Goal: Transaction & Acquisition: Subscribe to service/newsletter

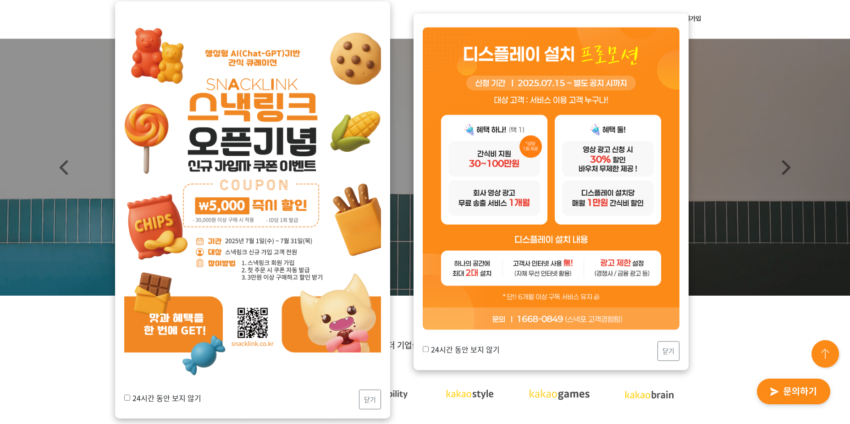
click at [187, 403] on label "24시간 동안 보지 않기" at bounding box center [162, 397] width 77 height 11
click at [130, 401] on input "24시간 동안 보지 않기" at bounding box center [127, 398] width 6 height 6
checkbox input "true"
click at [376, 402] on button "닫기" at bounding box center [370, 400] width 22 height 20
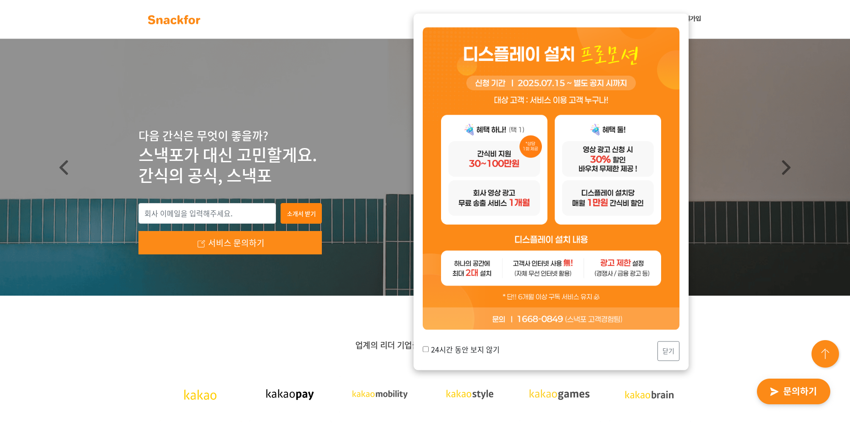
click at [490, 350] on label "24시간 동안 보지 않기" at bounding box center [461, 349] width 77 height 11
click at [429, 350] on input "24시간 동안 보지 않기" at bounding box center [426, 349] width 6 height 6
checkbox input "true"
click at [670, 342] on button "닫기" at bounding box center [668, 351] width 22 height 20
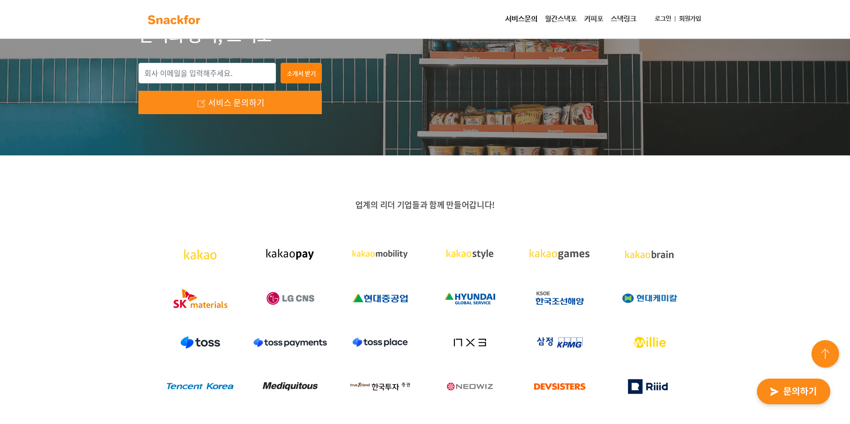
scroll to position [229, 0]
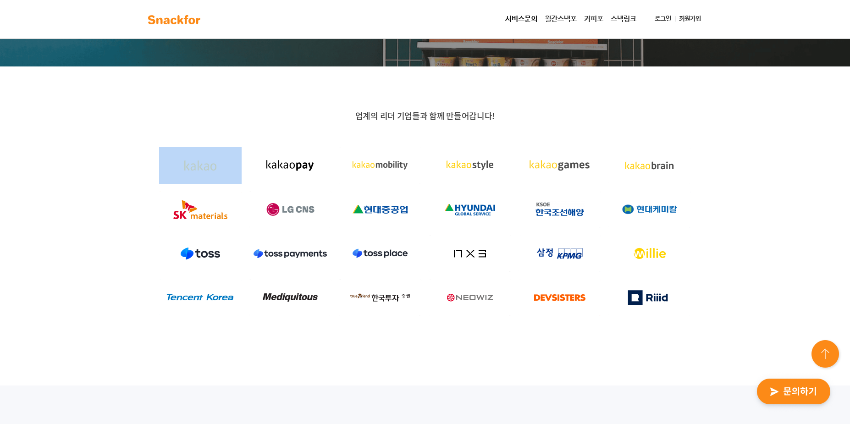
drag, startPoint x: 151, startPoint y: 177, endPoint x: 296, endPoint y: 176, distance: 144.4
click at [285, 177] on div at bounding box center [424, 232] width 573 height 176
click at [296, 176] on img at bounding box center [290, 165] width 83 height 37
click at [172, 190] on div at bounding box center [200, 210] width 90 height 44
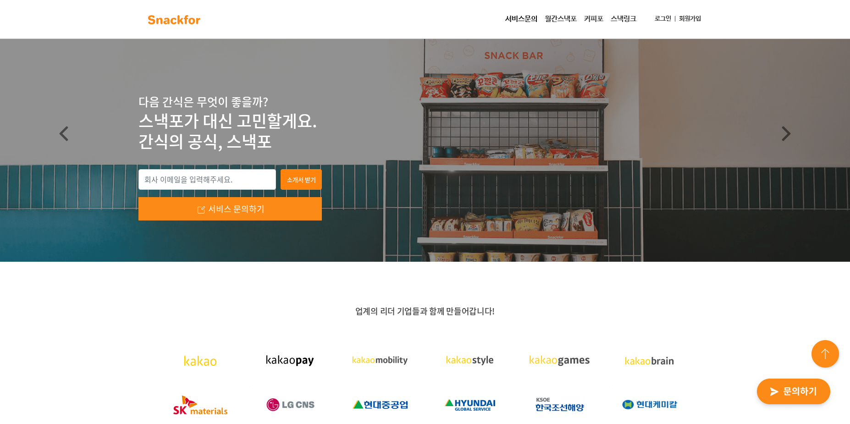
scroll to position [0, 0]
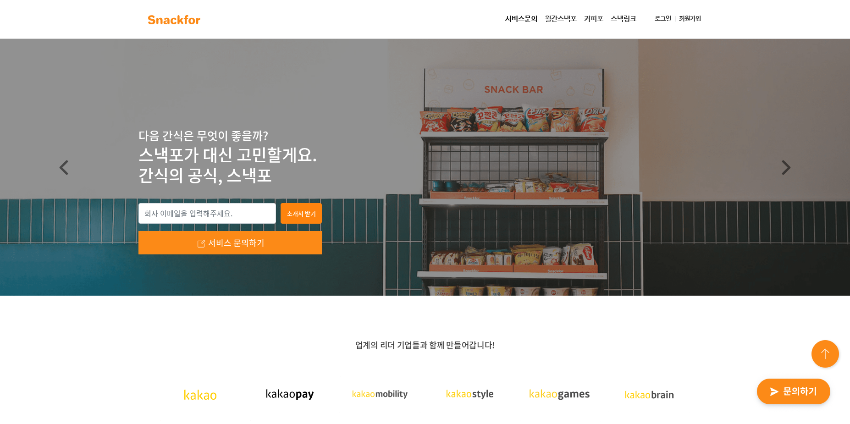
click at [541, 17] on link "월간스낵포" at bounding box center [560, 19] width 39 height 18
